Goal: Information Seeking & Learning: Find specific fact

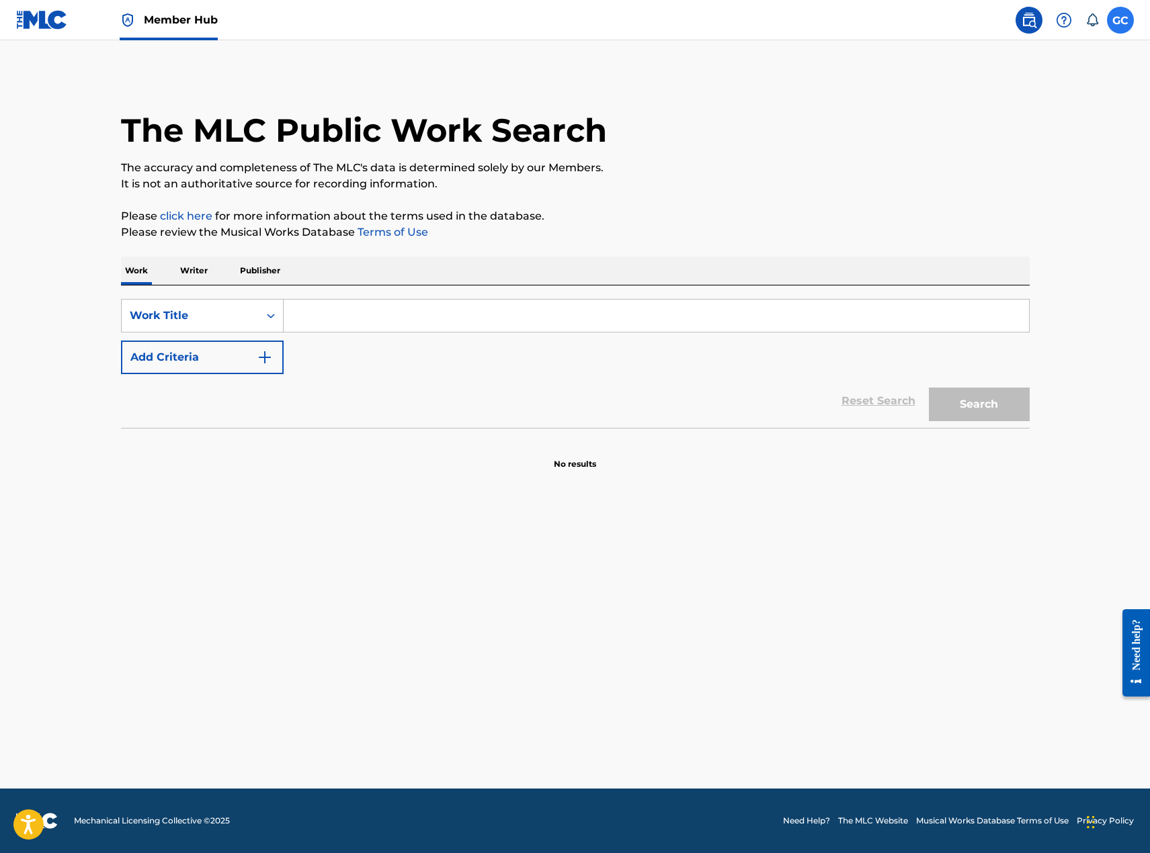
click at [1116, 22] on label at bounding box center [1120, 20] width 27 height 27
click at [1120, 20] on input "GC Giselle Cordova giselle.cordova@umusic.com Notification Preferences Profile …" at bounding box center [1120, 20] width 0 height 0
click at [541, 84] on div "The MLC Public Work Search" at bounding box center [575, 123] width 908 height 98
click at [26, 10] on img at bounding box center [42, 19] width 52 height 19
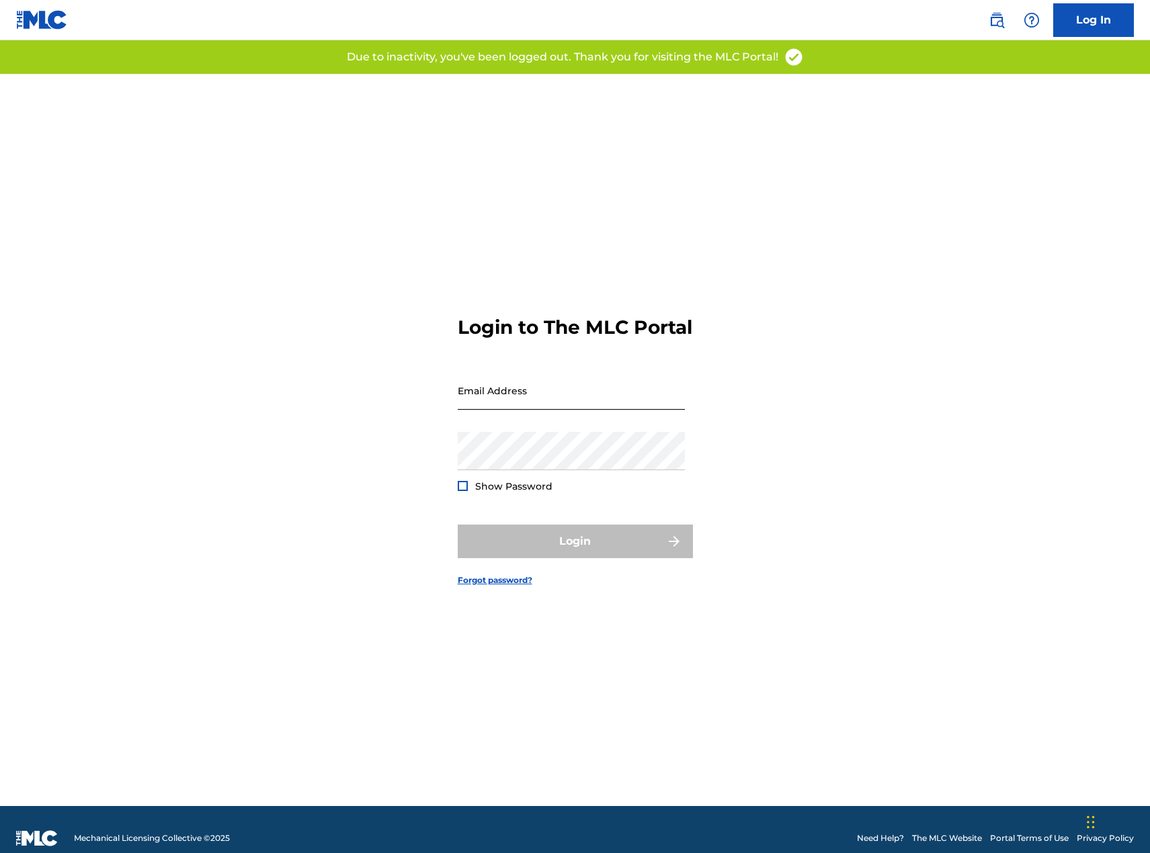
click at [583, 403] on input "Email Address" at bounding box center [571, 391] width 227 height 38
type input "[EMAIL_ADDRESS][PERSON_NAME][DOMAIN_NAME]"
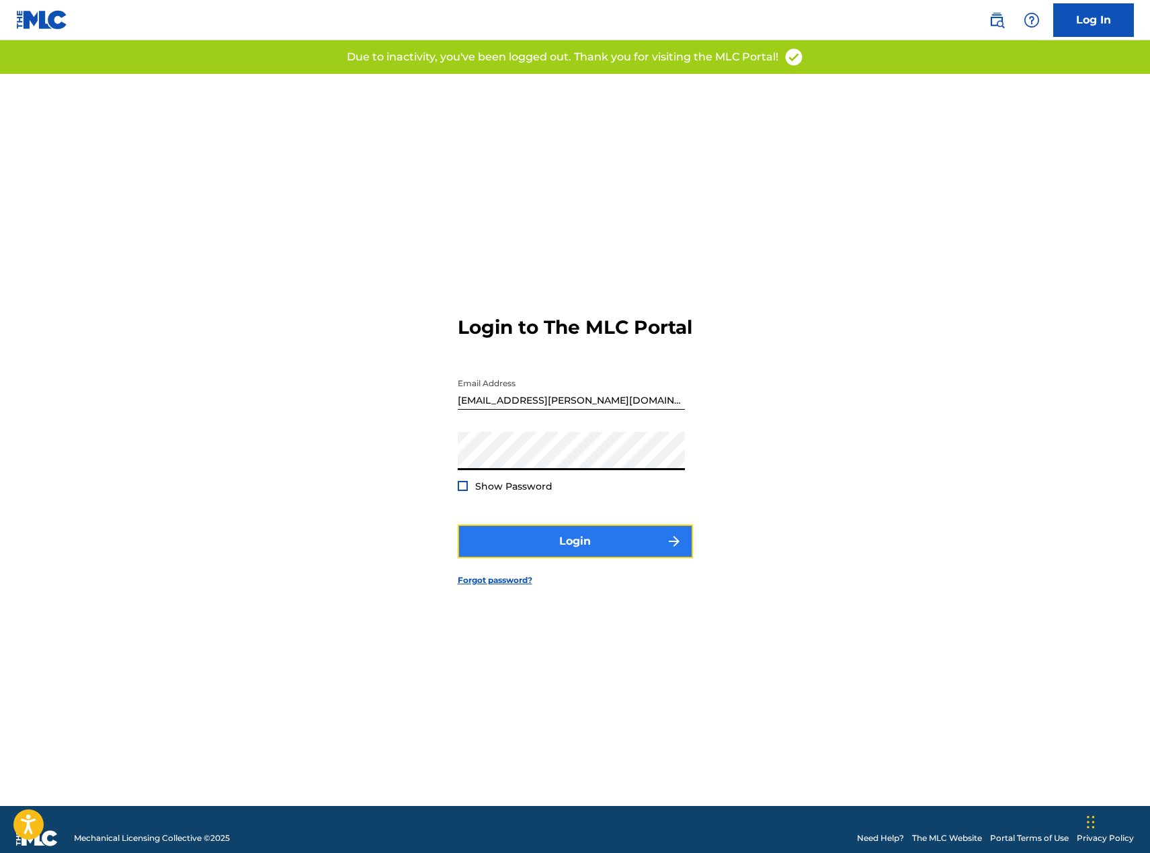
click at [609, 558] on button "Login" at bounding box center [575, 542] width 235 height 34
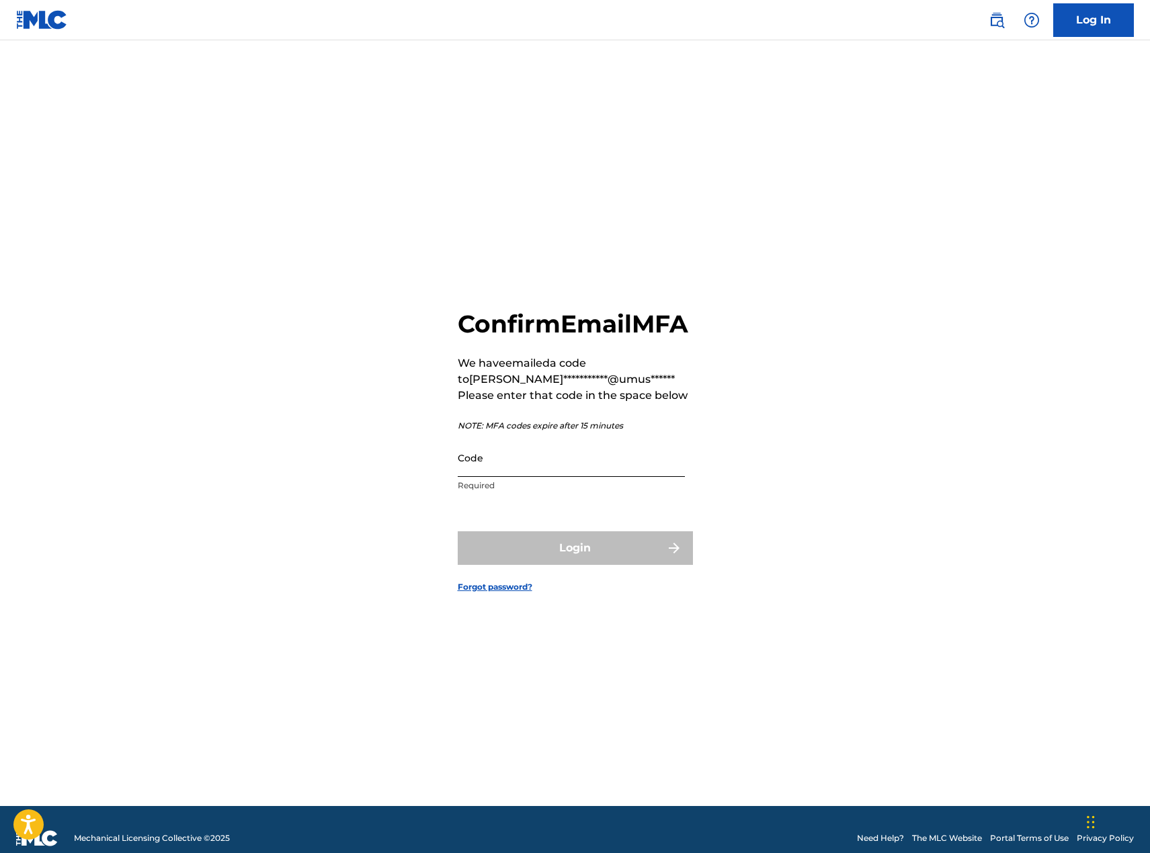
click at [610, 472] on input "Code" at bounding box center [571, 458] width 227 height 38
click at [558, 477] on input "Code" at bounding box center [571, 458] width 227 height 38
paste input "824301"
type input "824301"
click at [583, 565] on button "Login" at bounding box center [575, 549] width 235 height 34
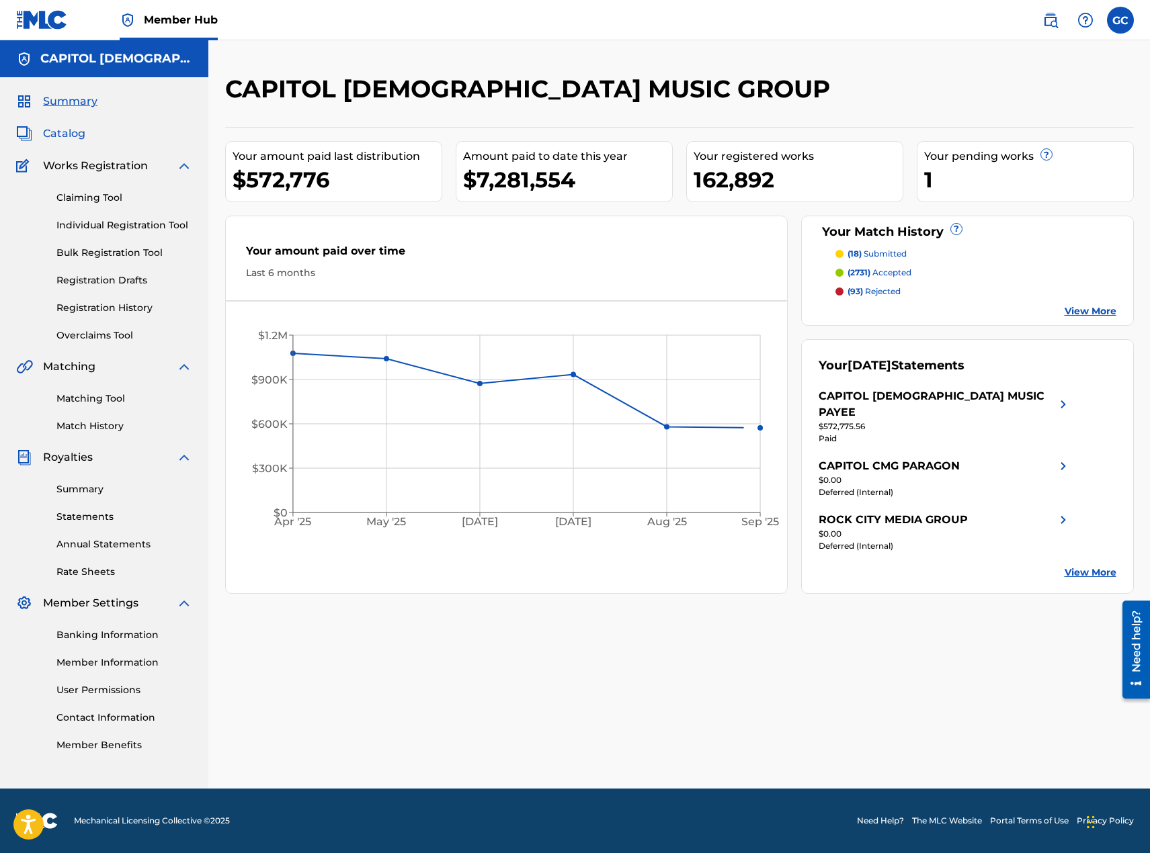
click at [67, 135] on span "Catalog" at bounding box center [64, 134] width 42 height 16
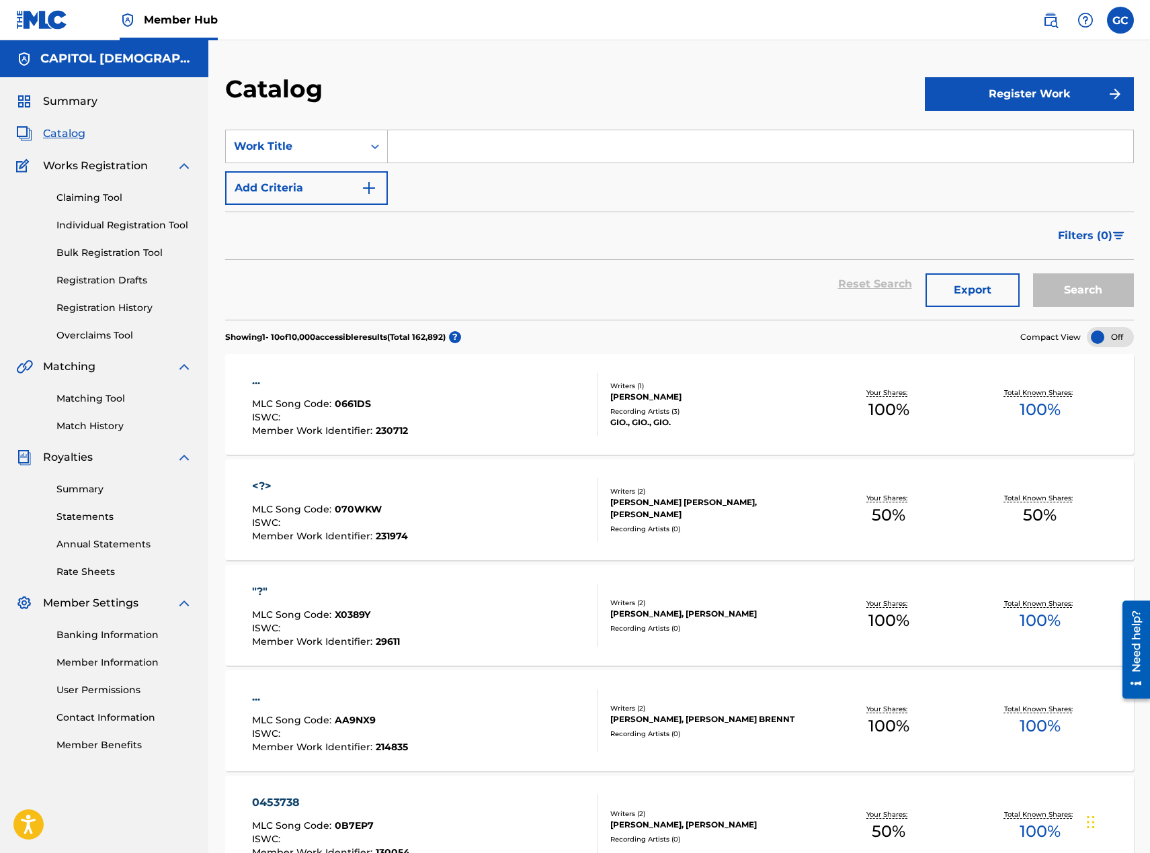
click at [431, 150] on input "Search Form" at bounding box center [760, 146] width 745 height 32
click at [1033, 273] on button "Search" at bounding box center [1083, 290] width 101 height 34
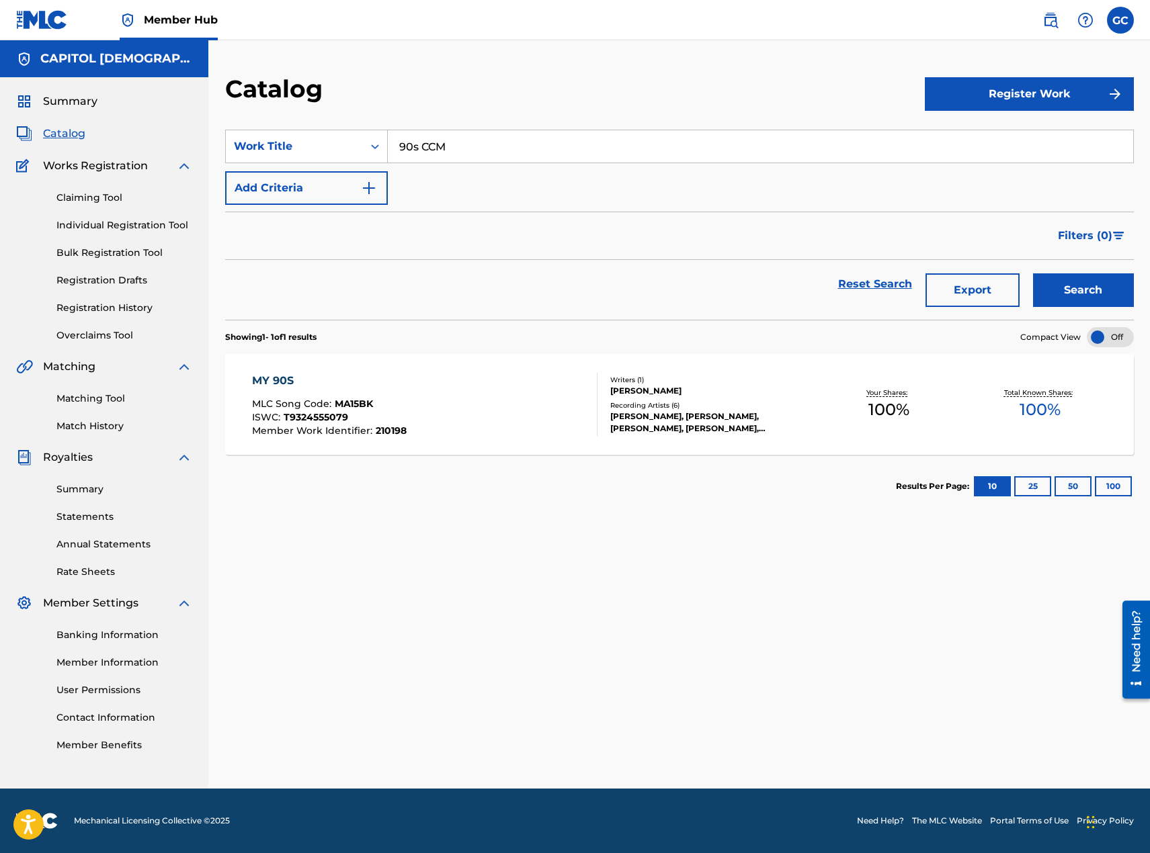
click at [1033, 273] on button "Search" at bounding box center [1083, 290] width 101 height 34
type input "9"
type input "ccm"
click at [1033, 273] on button "Search" at bounding box center [1083, 290] width 101 height 34
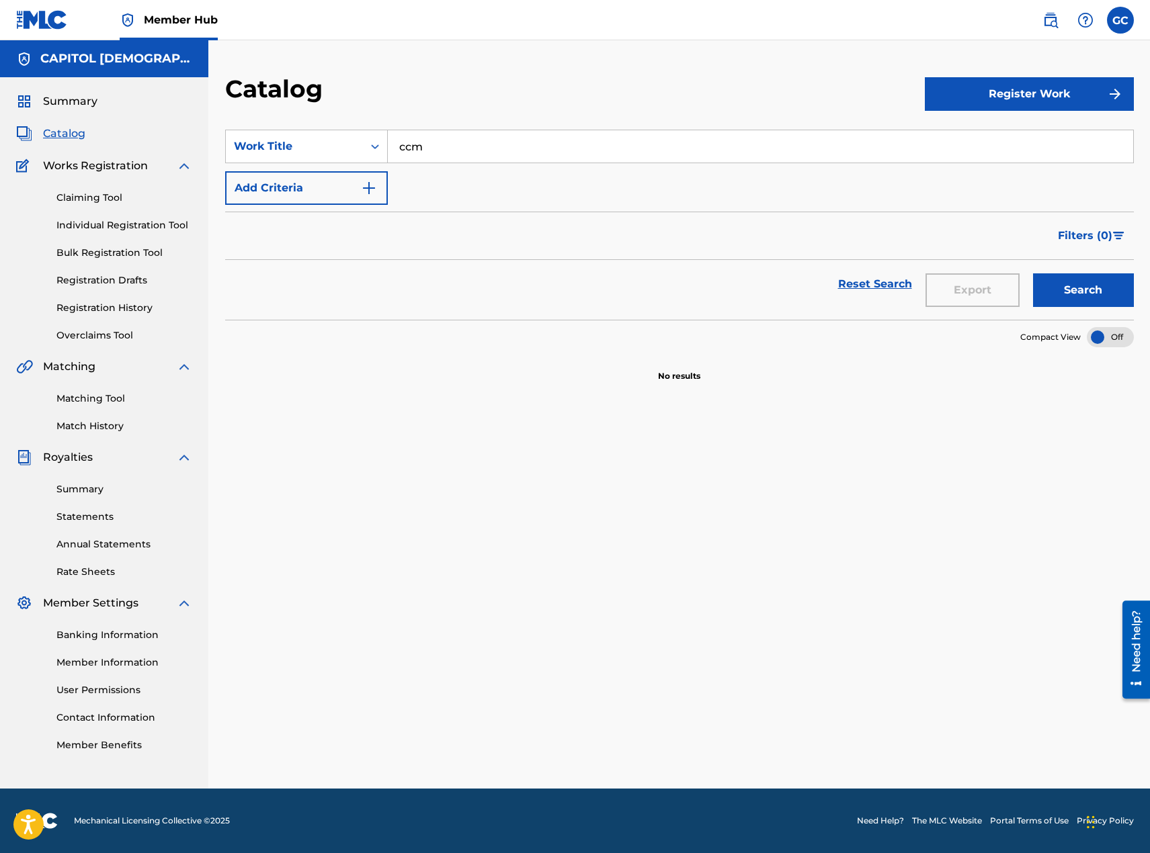
click at [433, 155] on input "ccm" at bounding box center [760, 146] width 745 height 32
click at [99, 394] on link "Matching Tool" at bounding box center [124, 399] width 136 height 14
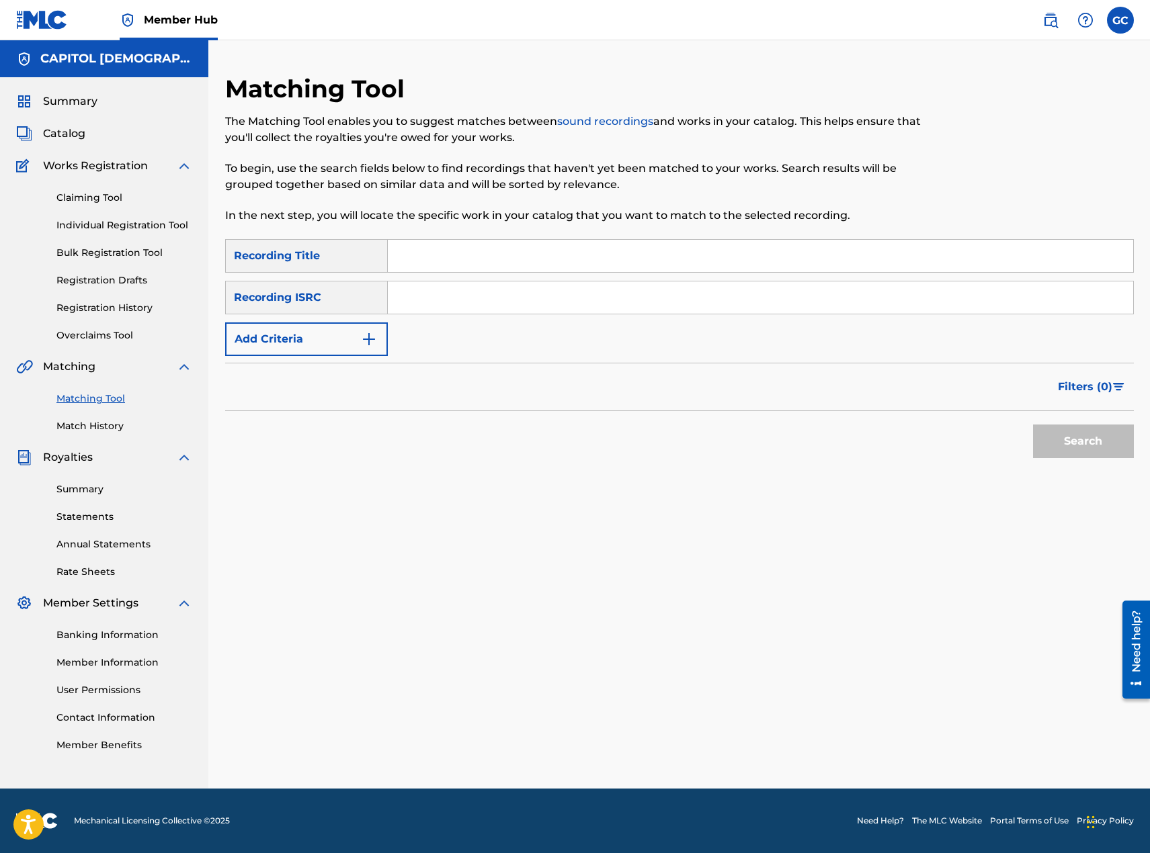
click at [507, 265] on input "Search Form" at bounding box center [760, 256] width 745 height 32
type input "90s ccm"
click at [1033, 425] on button "Search" at bounding box center [1083, 442] width 101 height 34
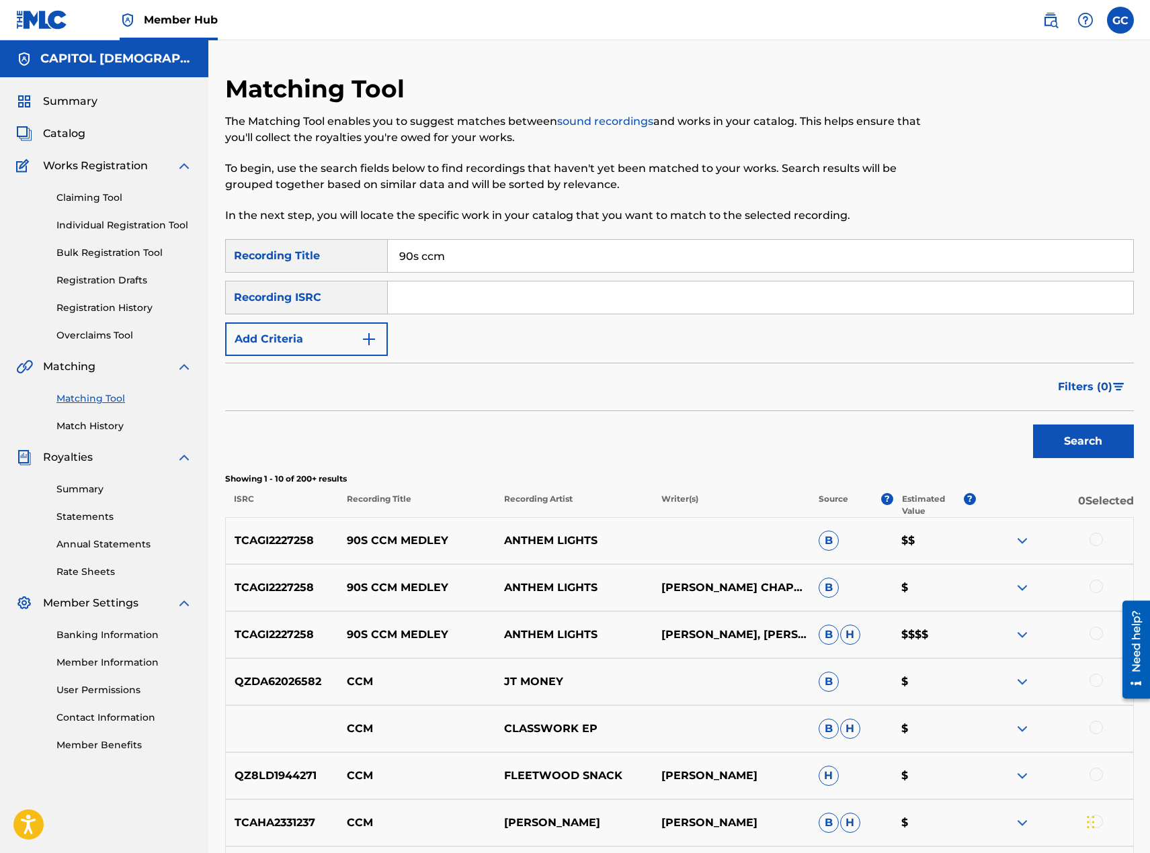
click at [1092, 629] on div at bounding box center [1095, 633] width 13 height 13
click at [1097, 587] on div at bounding box center [1095, 586] width 13 height 13
click at [1103, 525] on div "TCAGI2227258 90S CCM MEDLEY ANTHEM LIGHTS B $$" at bounding box center [679, 540] width 908 height 47
click at [1098, 539] on div at bounding box center [1095, 539] width 13 height 13
click at [964, 745] on button "Match 3 Groups" at bounding box center [944, 744] width 149 height 34
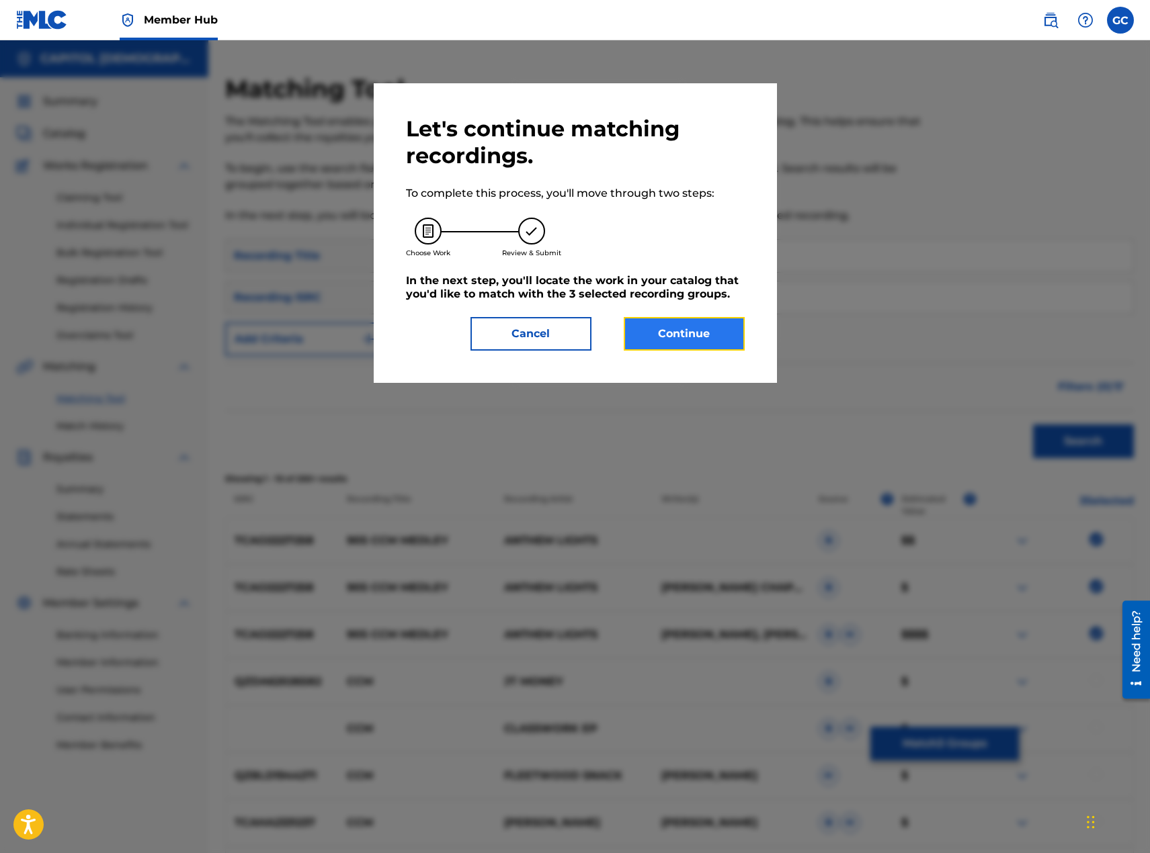
click at [676, 329] on button "Continue" at bounding box center [684, 334] width 121 height 34
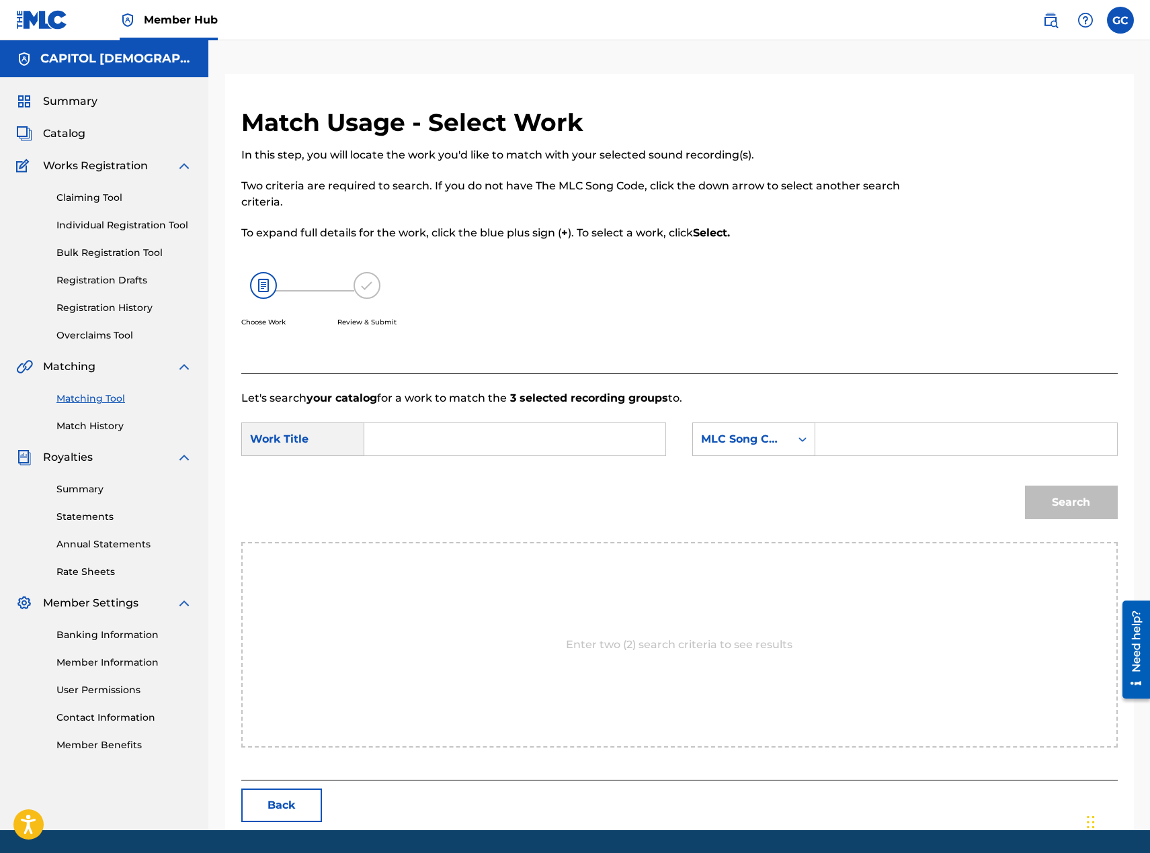
click at [460, 434] on input "Search Form" at bounding box center [515, 439] width 278 height 32
type input "90s"
click at [810, 452] on div "Search Form" at bounding box center [802, 439] width 24 height 32
click at [761, 487] on div "Writer Name" at bounding box center [754, 473] width 122 height 34
click at [845, 432] on input "Search Form" at bounding box center [966, 439] width 278 height 32
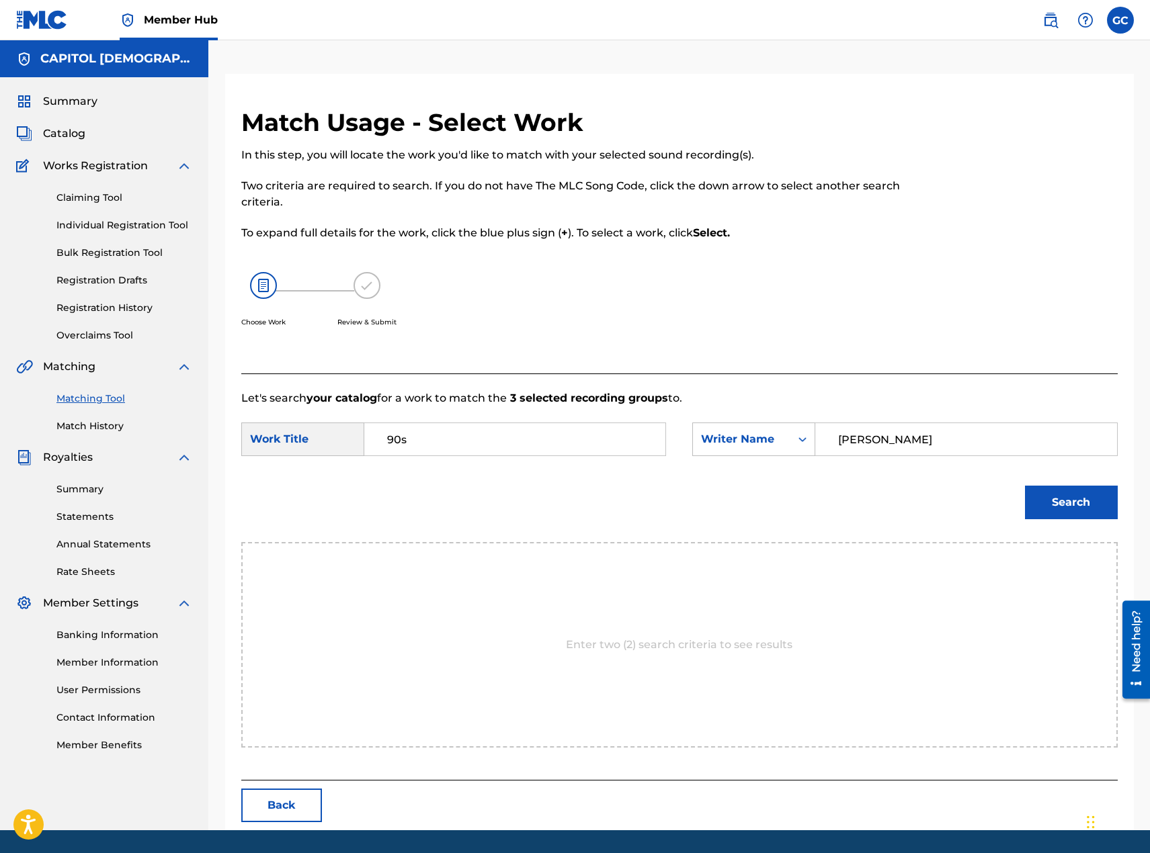
type input "[PERSON_NAME]"
click at [1025, 486] on button "Search" at bounding box center [1071, 503] width 93 height 34
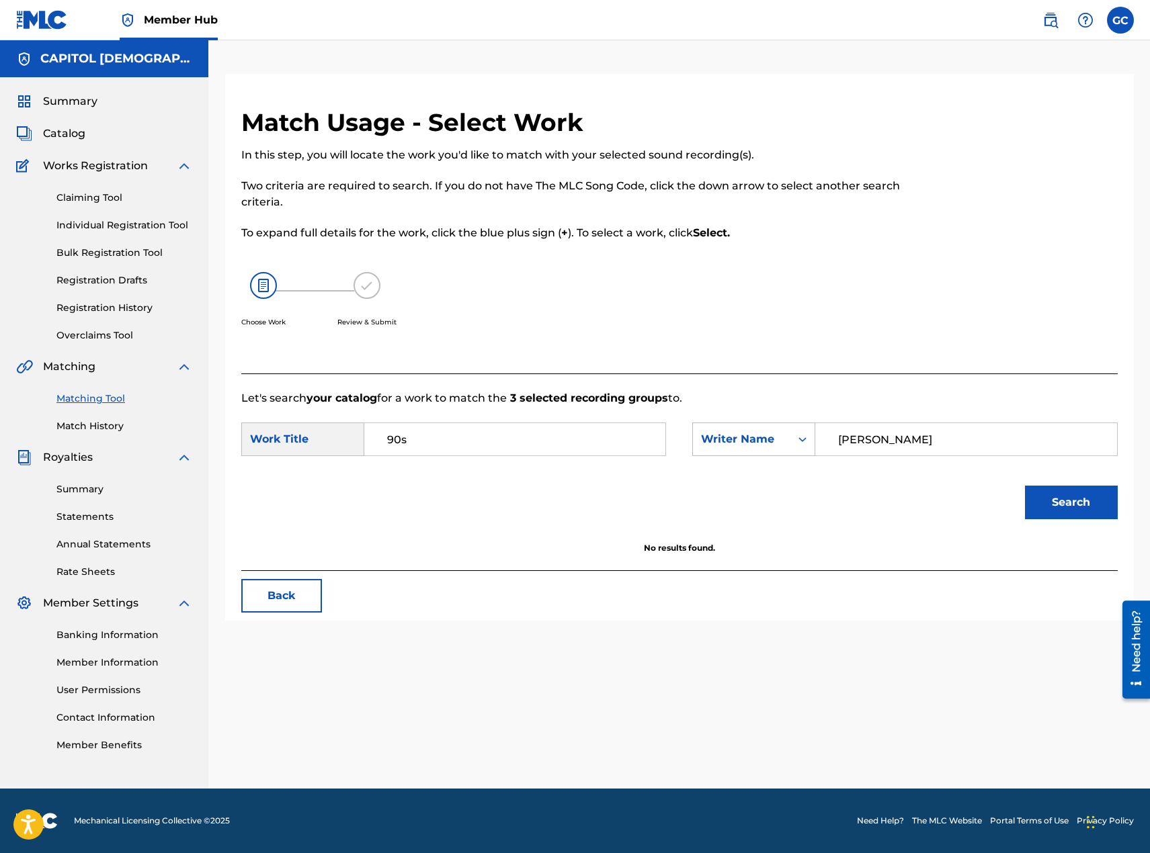
click at [82, 112] on div "Summary Catalog Works Registration Claiming Tool Individual Registration Tool B…" at bounding box center [104, 422] width 208 height 691
click at [72, 140] on span "Catalog" at bounding box center [64, 134] width 42 height 16
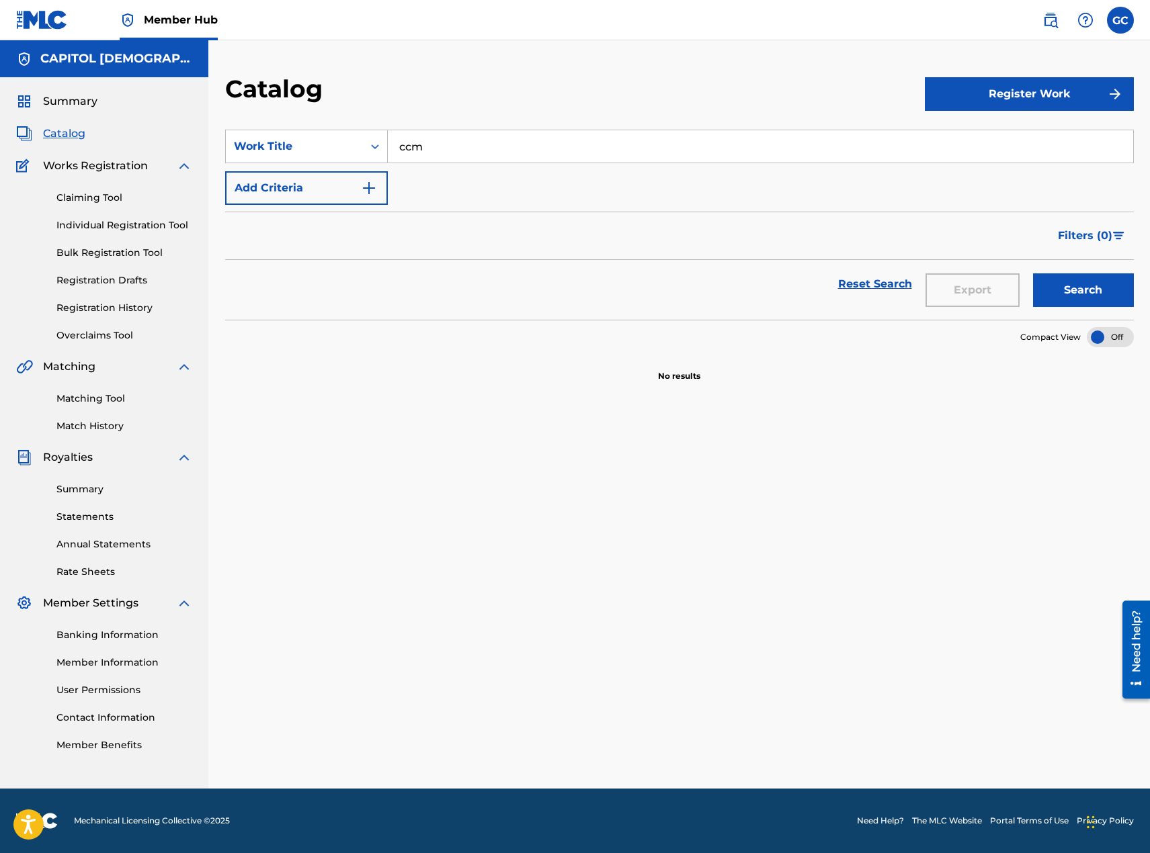
click at [67, 11] on img at bounding box center [42, 19] width 52 height 19
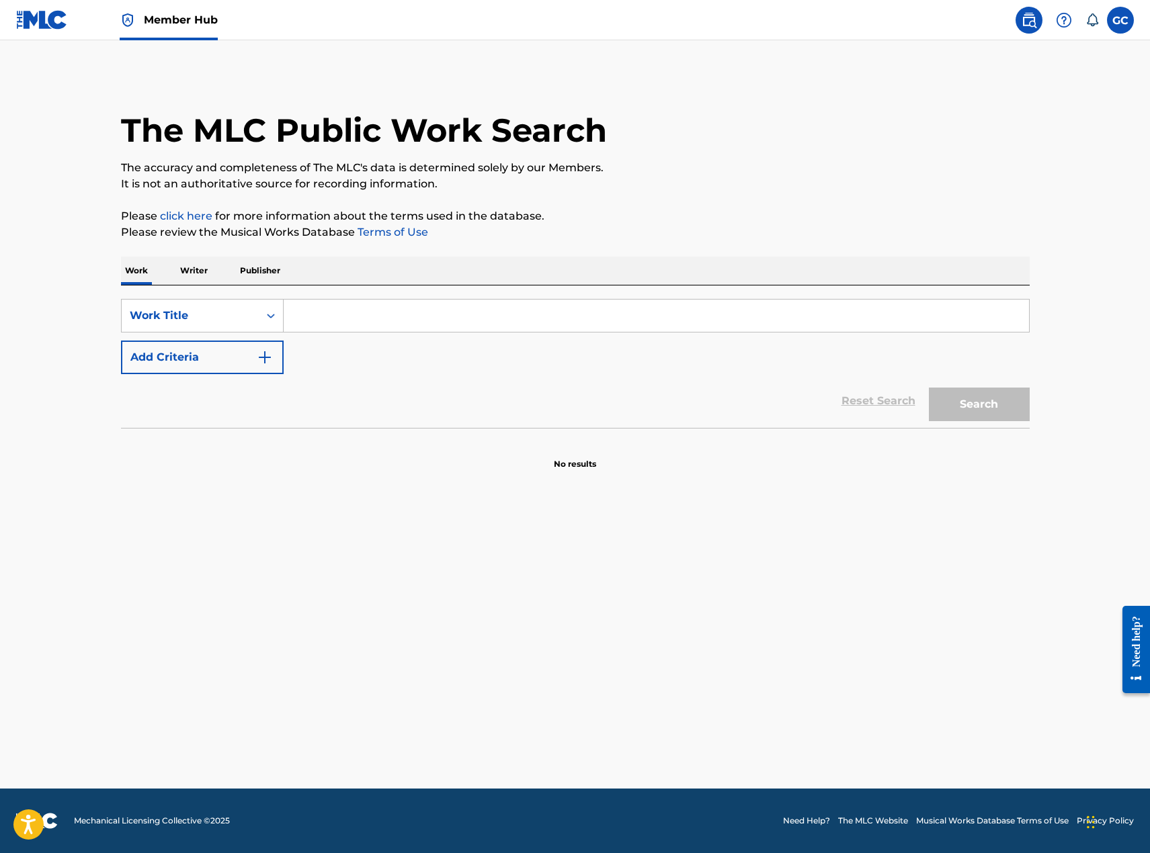
click at [508, 313] on input "Search Form" at bounding box center [656, 316] width 745 height 32
type input "90s ccm medley"
click at [929, 388] on button "Search" at bounding box center [979, 405] width 101 height 34
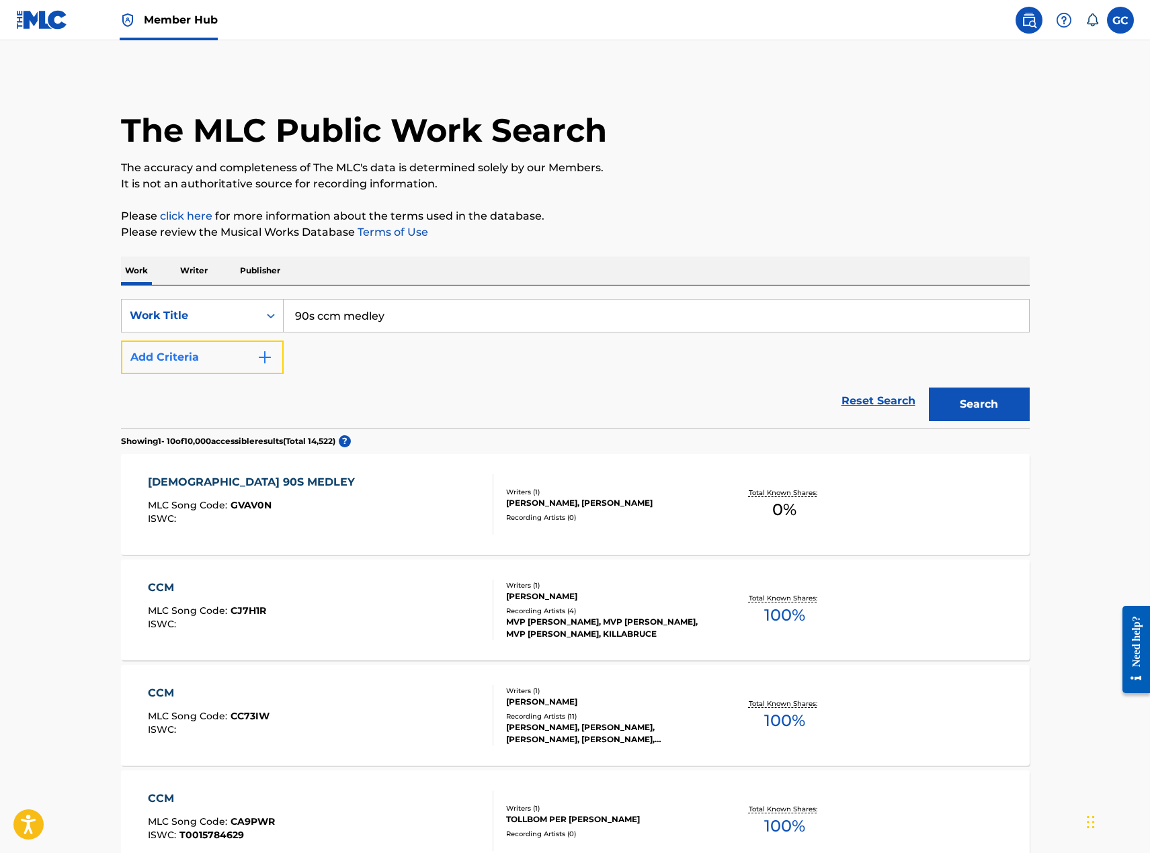
click at [165, 365] on button "Add Criteria" at bounding box center [202, 358] width 163 height 34
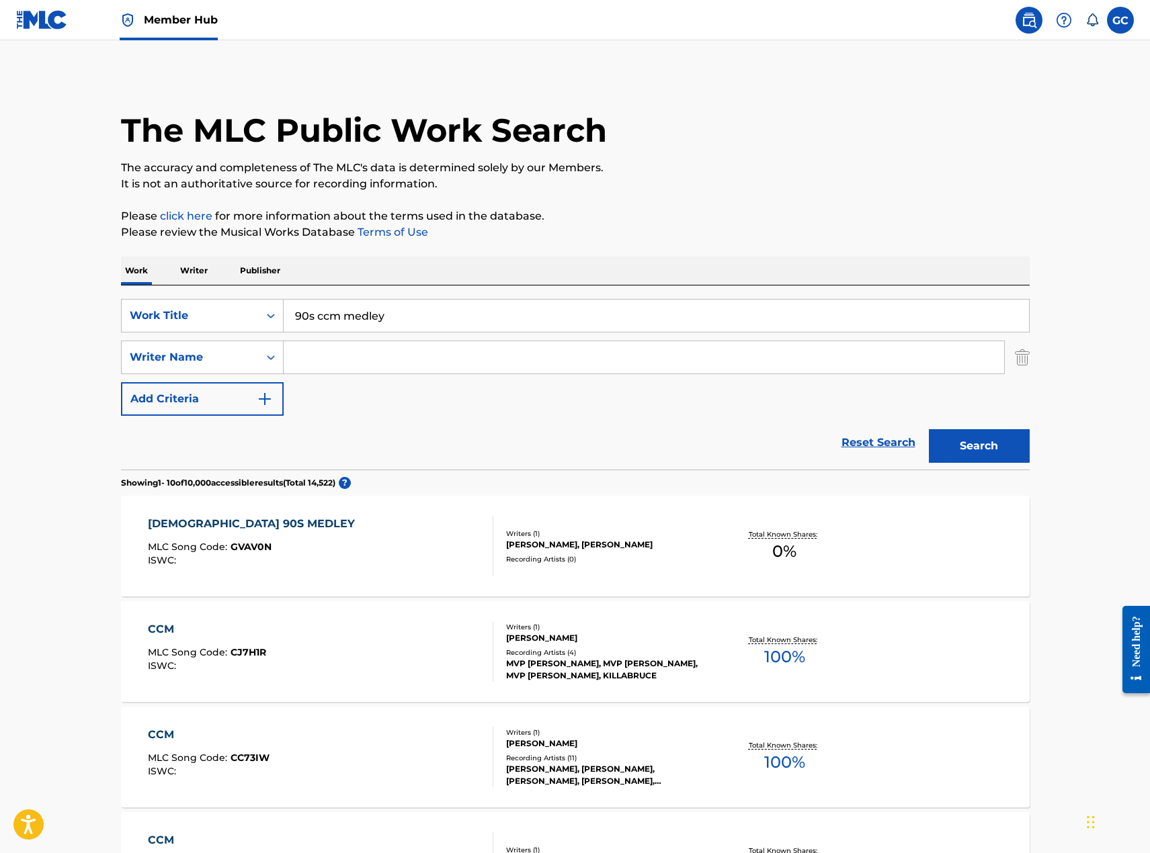
click at [323, 348] on input "Search Form" at bounding box center [644, 357] width 720 height 32
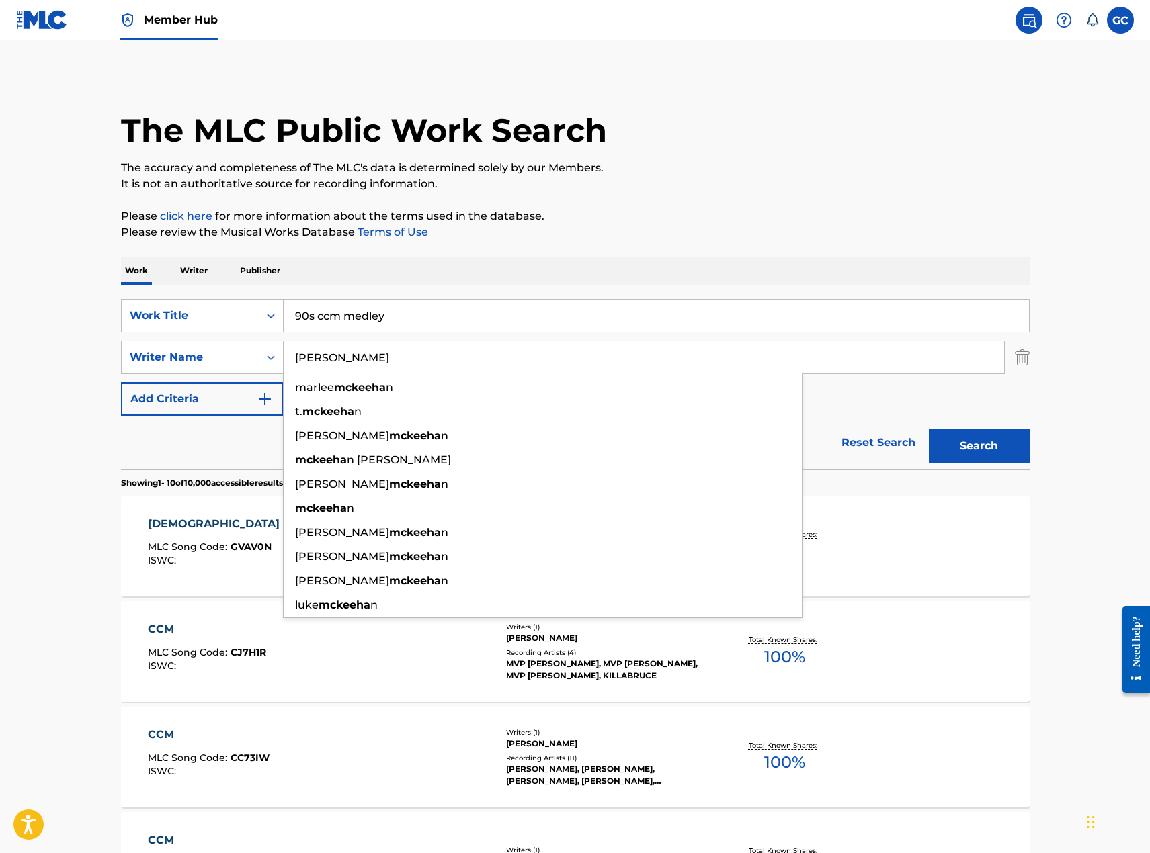
type input "[PERSON_NAME]"
click at [929, 429] on button "Search" at bounding box center [979, 446] width 101 height 34
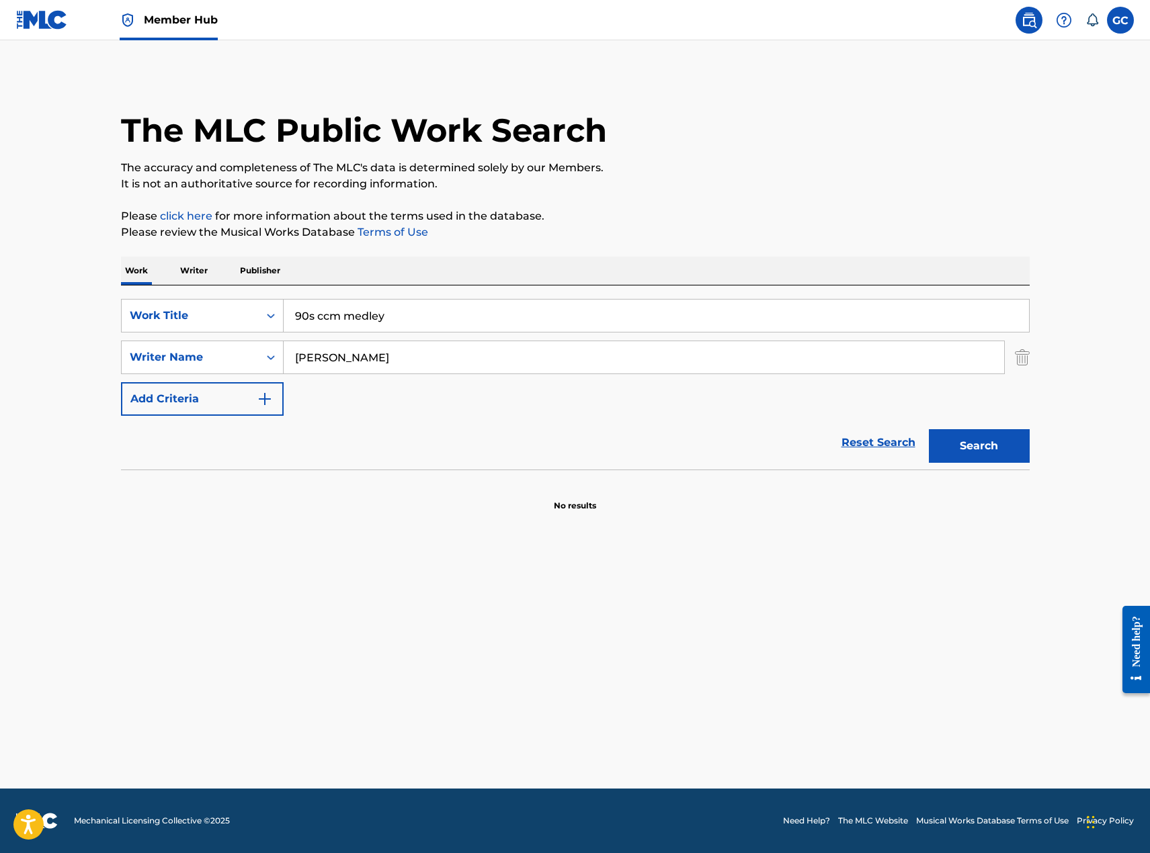
click at [336, 314] on input "90s ccm medley" at bounding box center [656, 316] width 745 height 32
drag, startPoint x: 397, startPoint y: 316, endPoint x: 322, endPoint y: 317, distance: 75.3
click at [322, 317] on input "90s ccm medley" at bounding box center [656, 316] width 745 height 32
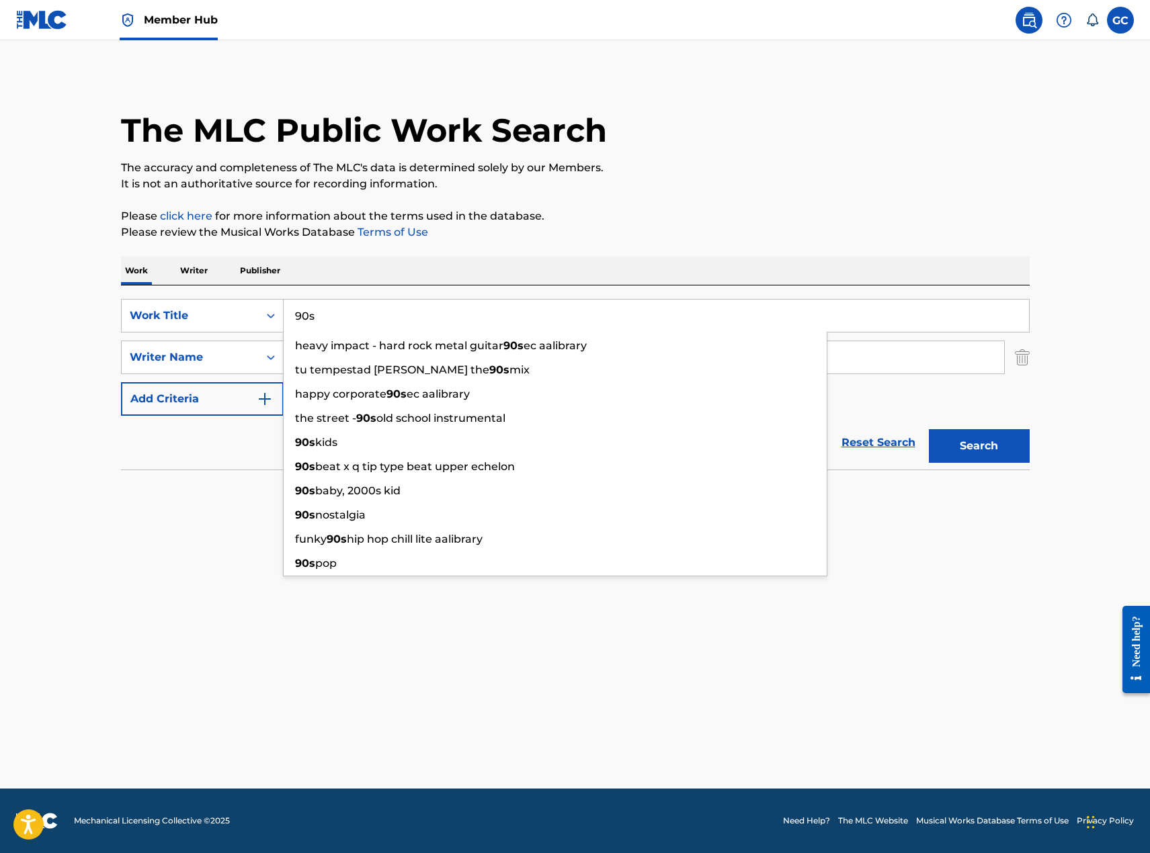
type input "90s"
click at [929, 429] on button "Search" at bounding box center [979, 446] width 101 height 34
